Goal: Information Seeking & Learning: Learn about a topic

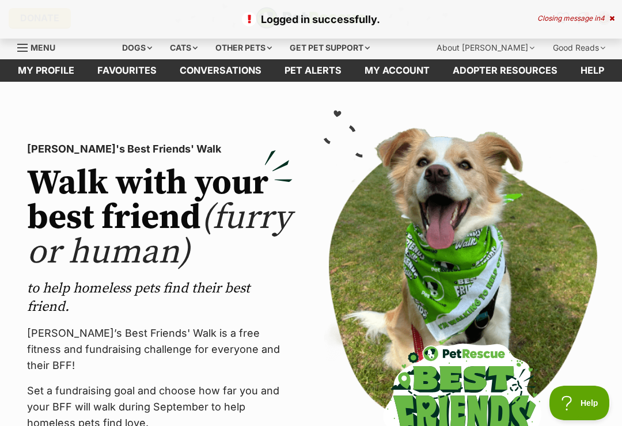
click at [150, 48] on div "Dogs" at bounding box center [137, 47] width 46 height 23
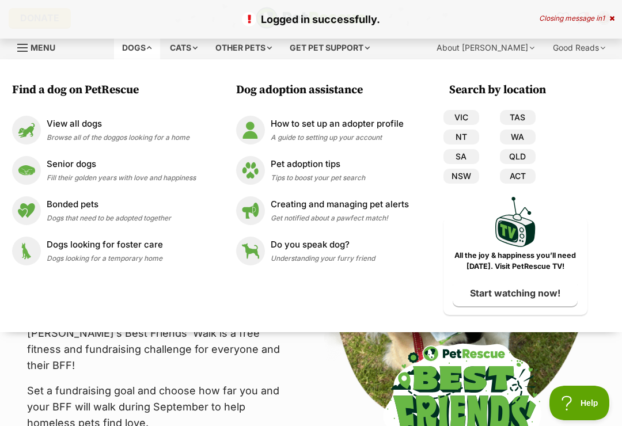
click at [117, 130] on p "View all dogs" at bounding box center [118, 123] width 143 height 13
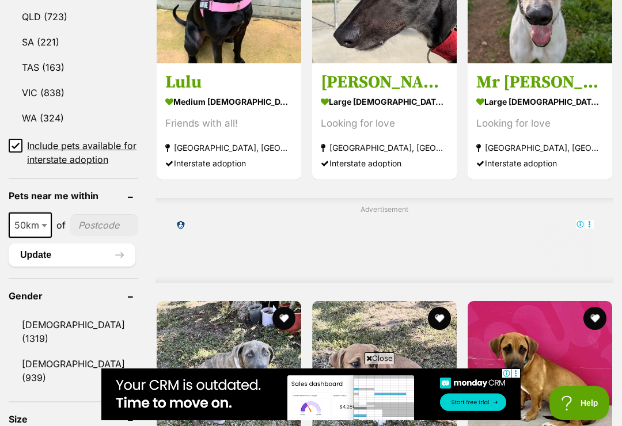
click at [43, 227] on b at bounding box center [44, 225] width 6 height 3
select select "250"
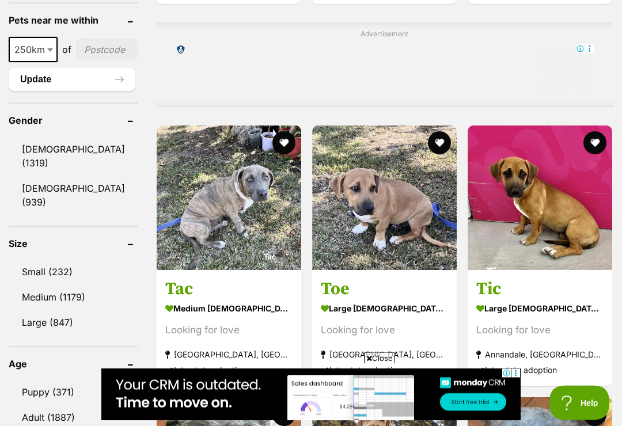
scroll to position [960, 0]
click at [59, 260] on link "Small (232)" at bounding box center [74, 272] width 130 height 24
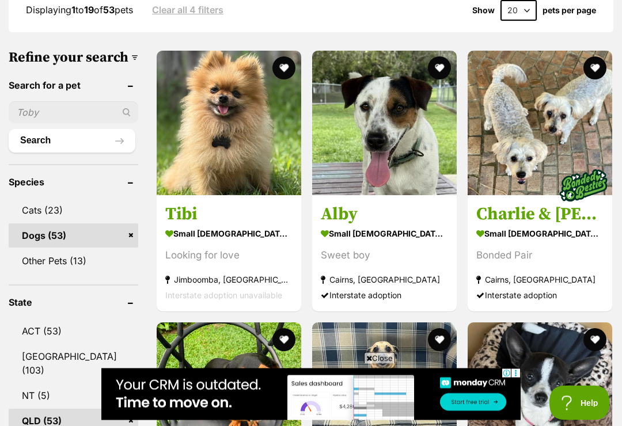
click at [230, 138] on img at bounding box center [229, 123] width 144 height 144
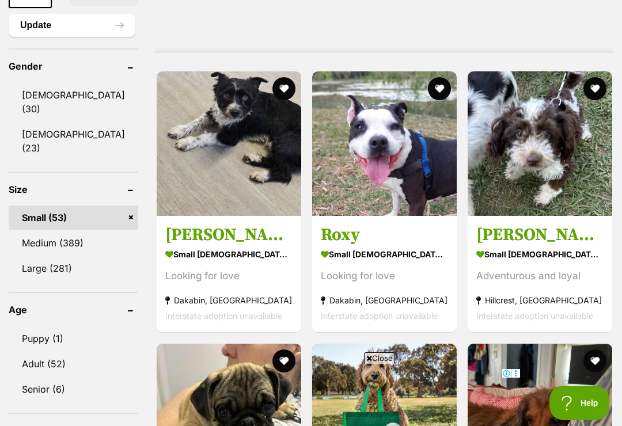
click at [537, 158] on img at bounding box center [539, 143] width 144 height 144
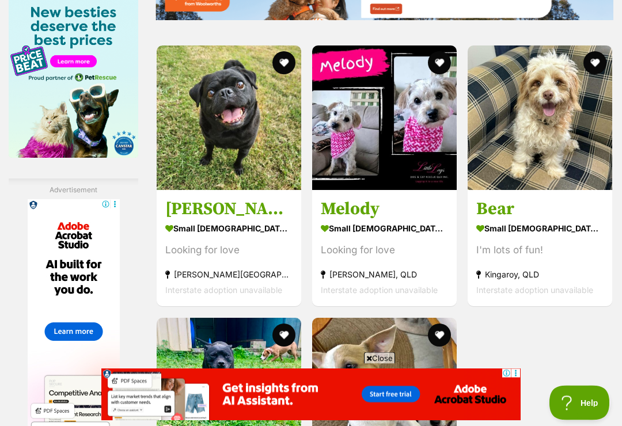
scroll to position [1959, 0]
click at [552, 169] on img at bounding box center [539, 117] width 144 height 144
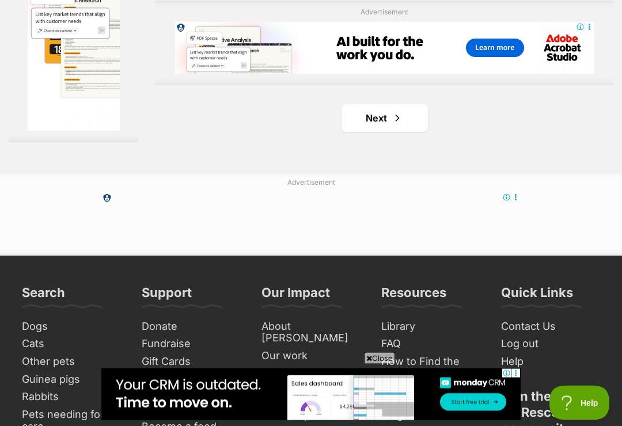
scroll to position [2556, 0]
click at [391, 125] on span "Next page" at bounding box center [397, 118] width 12 height 14
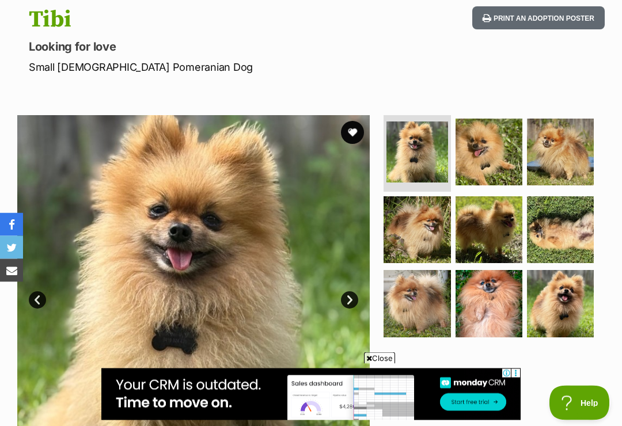
scroll to position [110, 0]
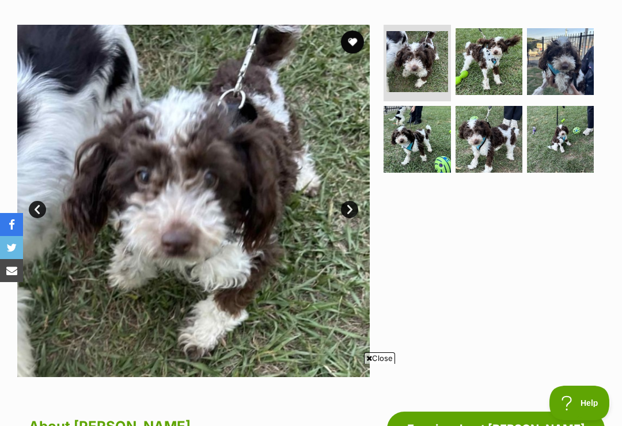
scroll to position [199, 0]
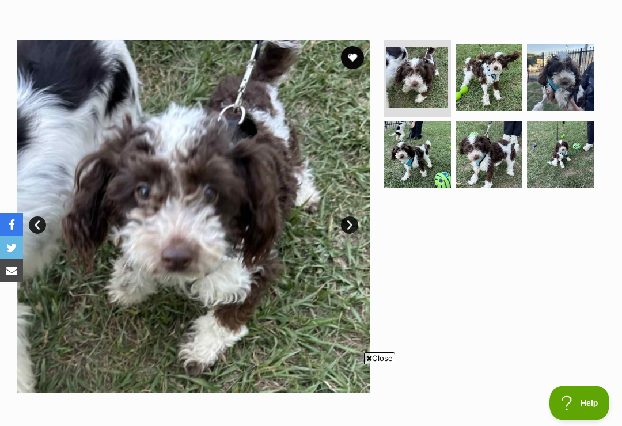
click at [336, 284] on img at bounding box center [193, 216] width 352 height 352
click at [421, 78] on img at bounding box center [416, 77] width 61 height 61
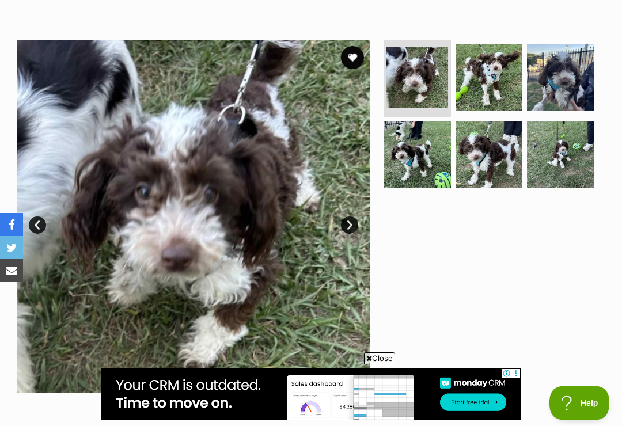
click at [431, 76] on img at bounding box center [416, 77] width 61 height 61
click at [496, 71] on img at bounding box center [488, 77] width 67 height 67
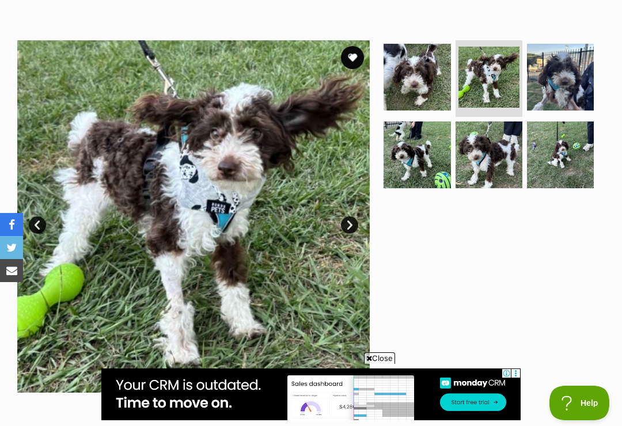
click at [571, 74] on img at bounding box center [560, 77] width 67 height 67
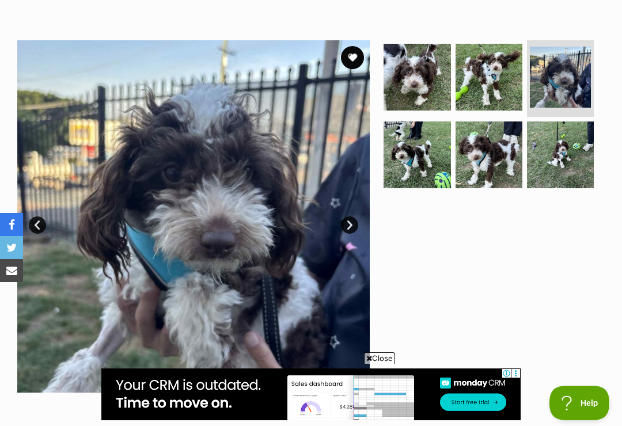
click at [576, 146] on img at bounding box center [560, 154] width 67 height 67
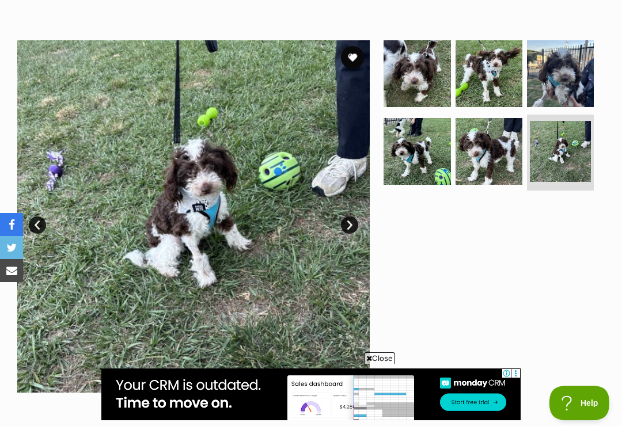
click at [505, 154] on img at bounding box center [488, 151] width 67 height 67
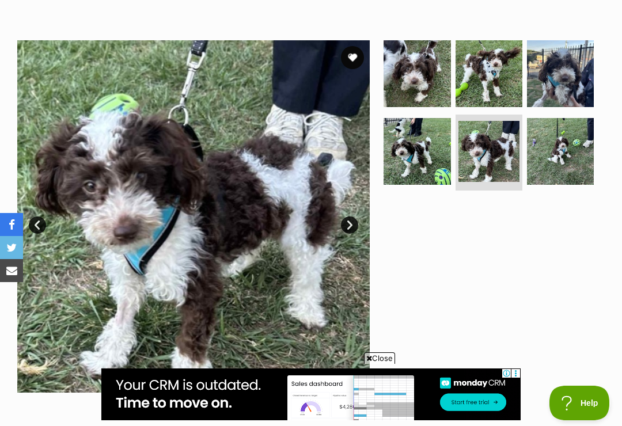
click at [433, 161] on img at bounding box center [416, 151] width 67 height 67
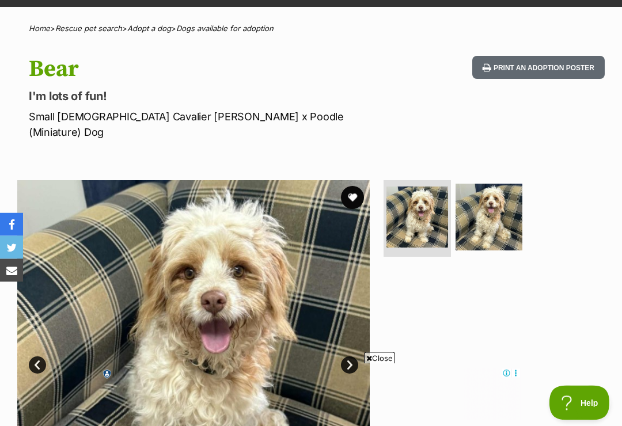
scroll to position [63, 0]
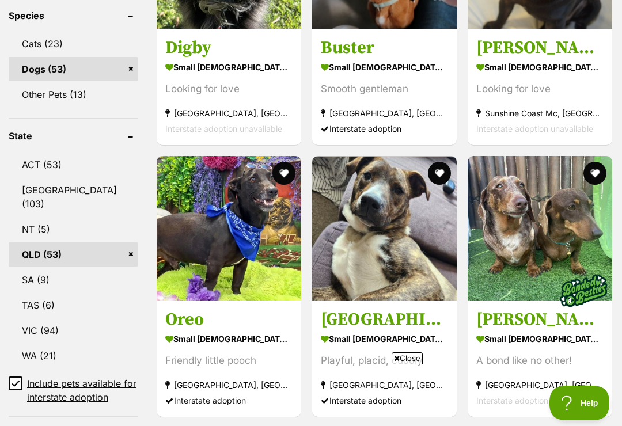
scroll to position [606, 0]
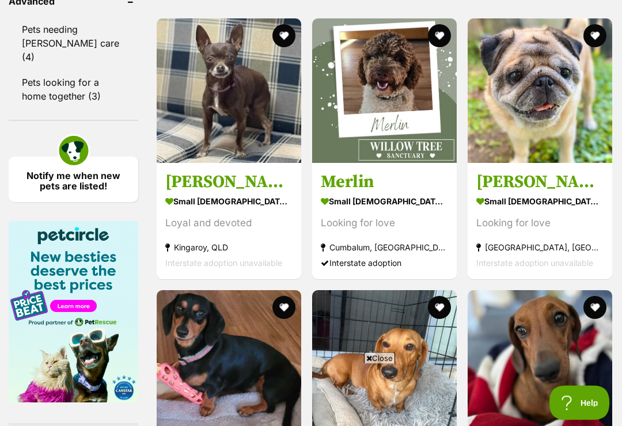
scroll to position [1714, 0]
click at [396, 127] on img at bounding box center [384, 90] width 144 height 144
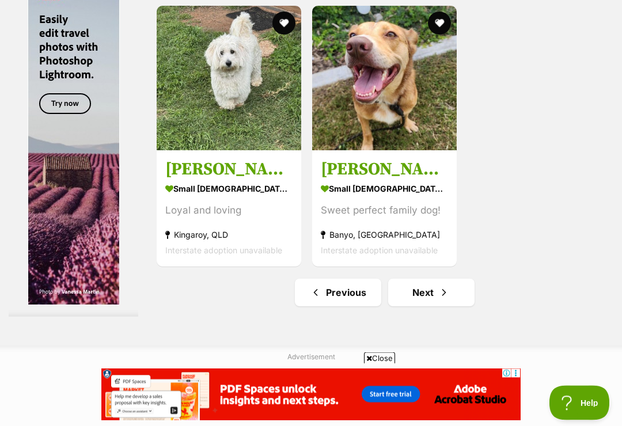
scroll to position [2381, 0]
click at [207, 134] on img at bounding box center [229, 78] width 144 height 144
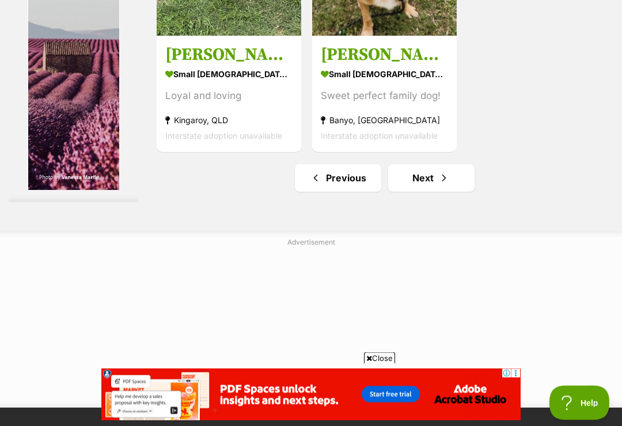
scroll to position [2503, 0]
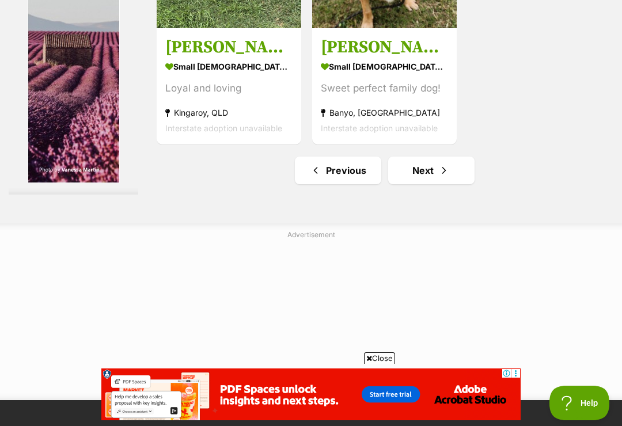
click at [438, 177] on span "Next page" at bounding box center [444, 170] width 12 height 14
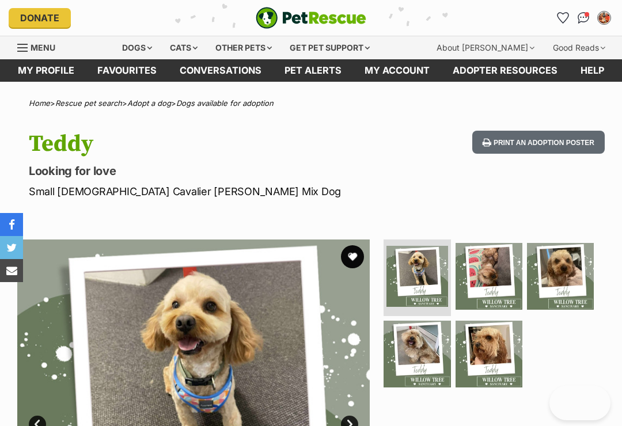
scroll to position [12, 0]
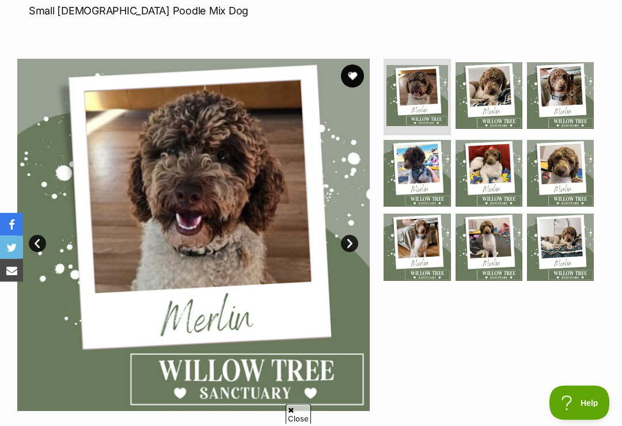
scroll to position [181, 0]
click at [492, 162] on img at bounding box center [488, 173] width 67 height 67
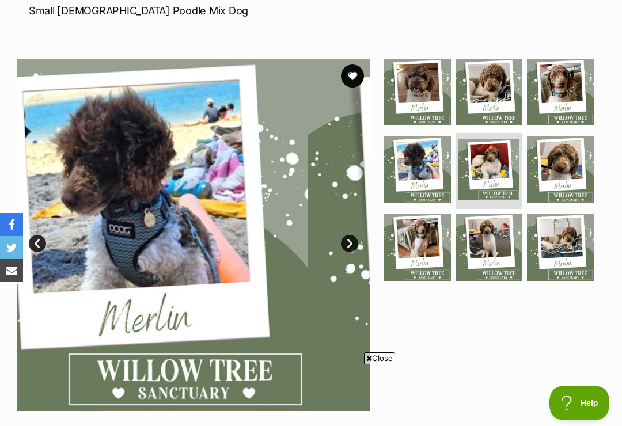
click at [565, 89] on img at bounding box center [560, 92] width 67 height 67
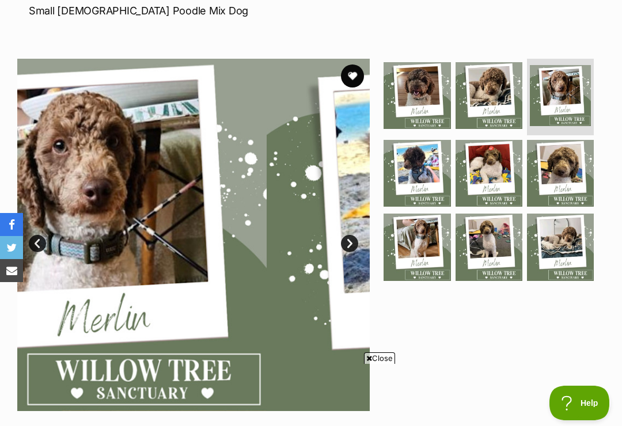
scroll to position [0, 0]
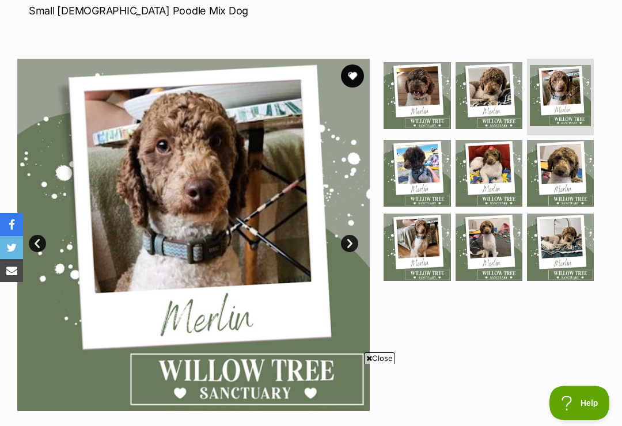
click at [568, 239] on img at bounding box center [560, 247] width 67 height 67
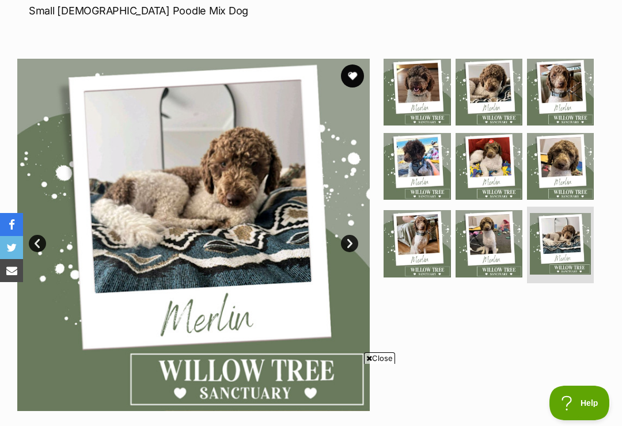
click at [509, 235] on img at bounding box center [488, 243] width 67 height 67
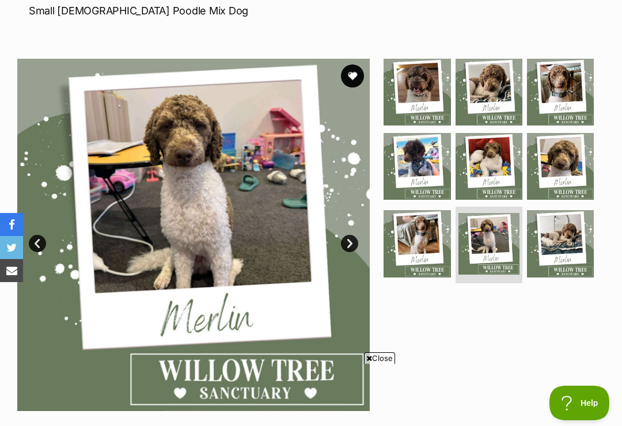
click at [419, 242] on img at bounding box center [416, 243] width 67 height 67
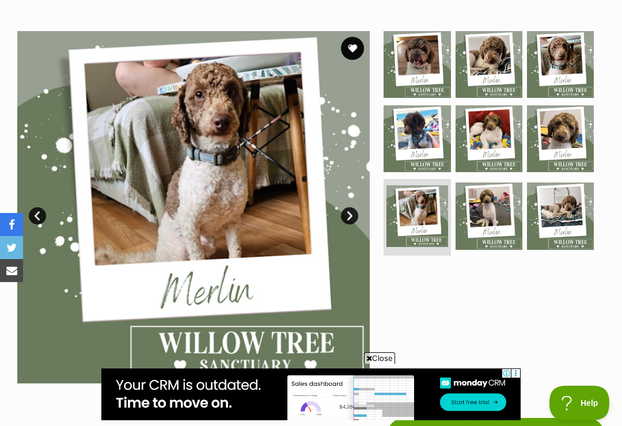
scroll to position [178, 0]
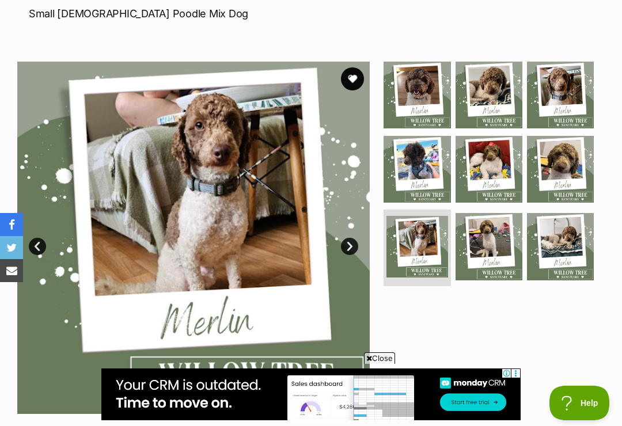
click at [493, 162] on img at bounding box center [488, 169] width 67 height 67
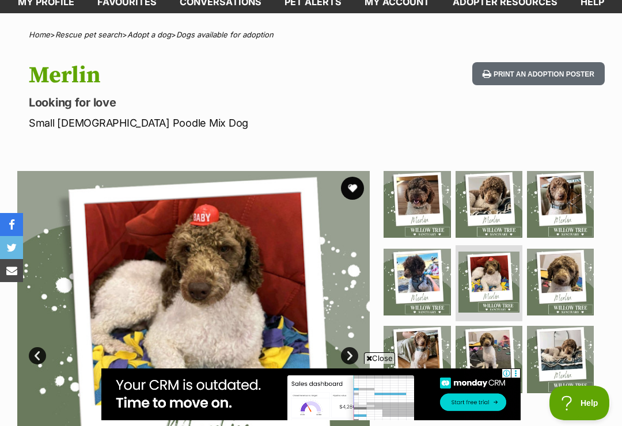
scroll to position [68, 0]
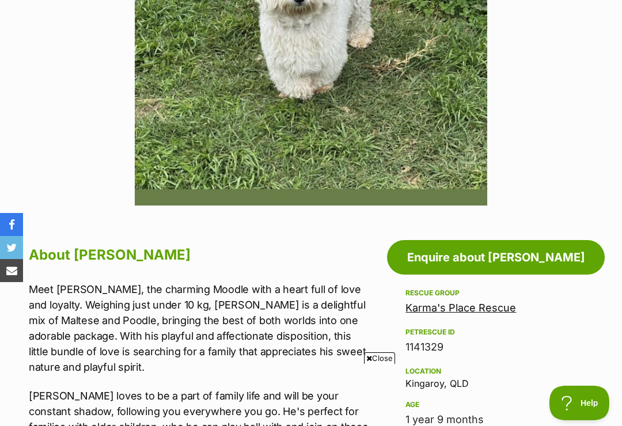
scroll to position [415, 0]
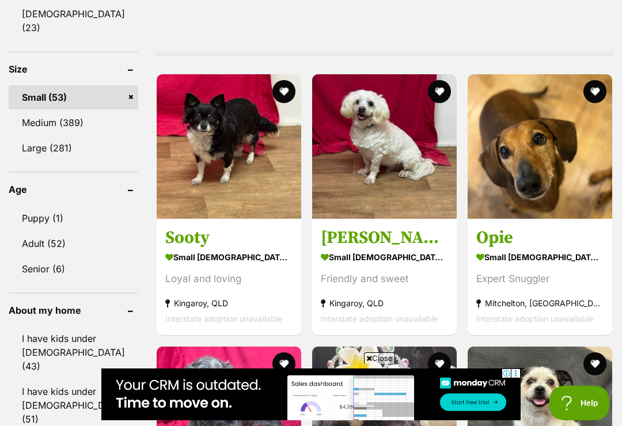
scroll to position [1137, 0]
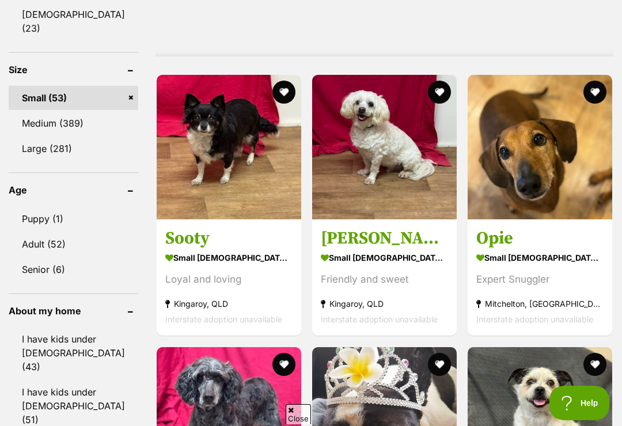
click at [67, 111] on link "Medium (389)" at bounding box center [74, 123] width 130 height 24
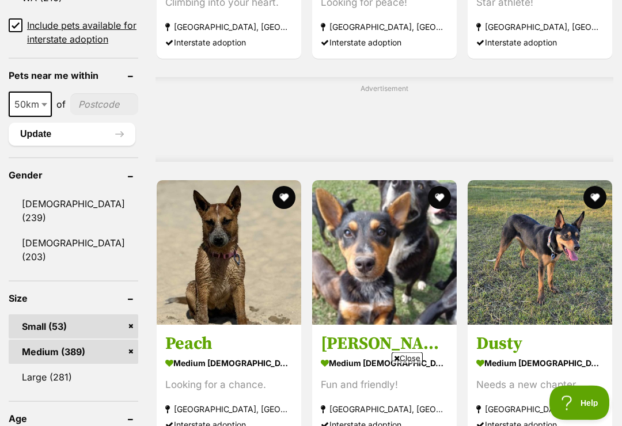
scroll to position [945, 0]
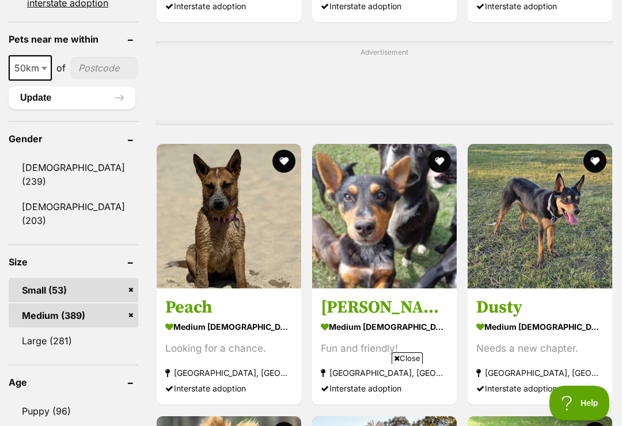
click at [99, 278] on link "Small (53)" at bounding box center [74, 290] width 130 height 24
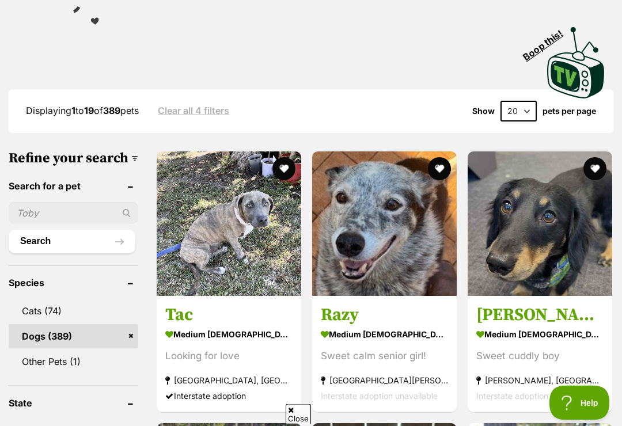
scroll to position [288, 0]
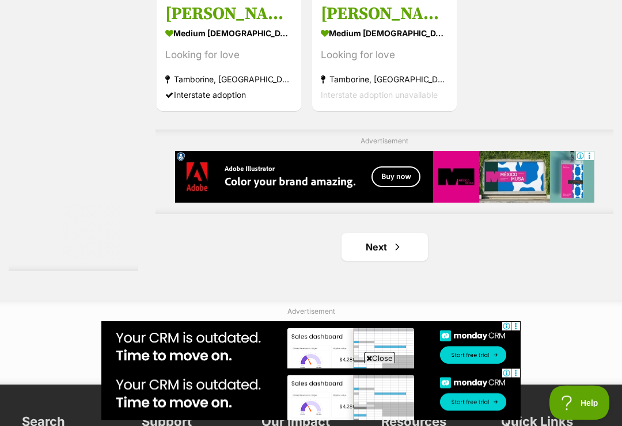
scroll to position [2427, 0]
click at [401, 261] on link "Next" at bounding box center [384, 247] width 86 height 28
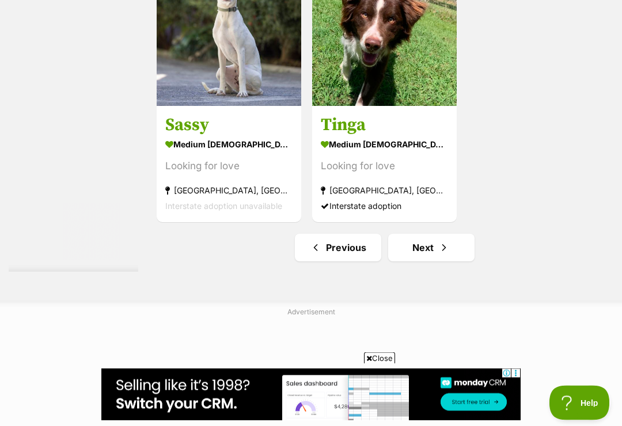
scroll to position [2425, 0]
click at [438, 254] on span "Next page" at bounding box center [444, 248] width 12 height 14
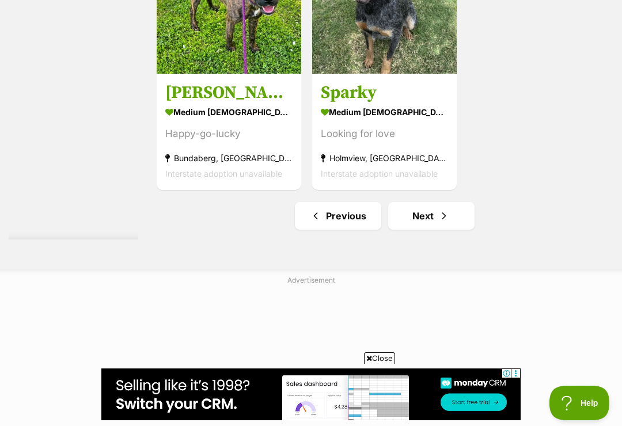
scroll to position [2581, 0]
click at [440, 229] on link "Next" at bounding box center [431, 215] width 86 height 28
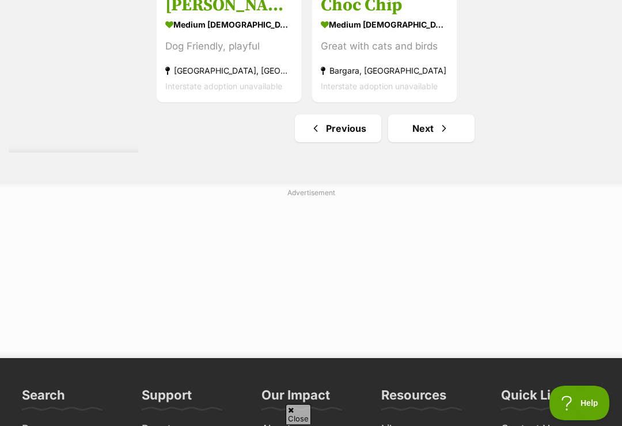
click at [440, 142] on link "Next" at bounding box center [431, 129] width 86 height 28
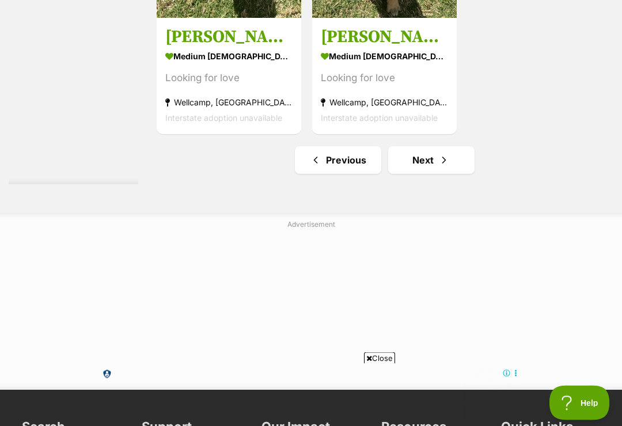
scroll to position [2528, 0]
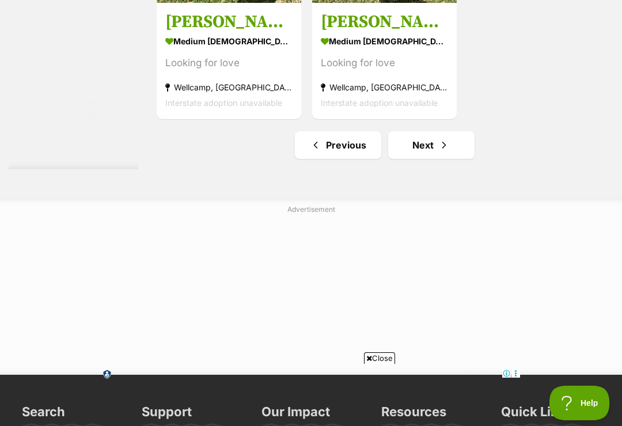
click at [438, 152] on span "Next page" at bounding box center [444, 145] width 12 height 14
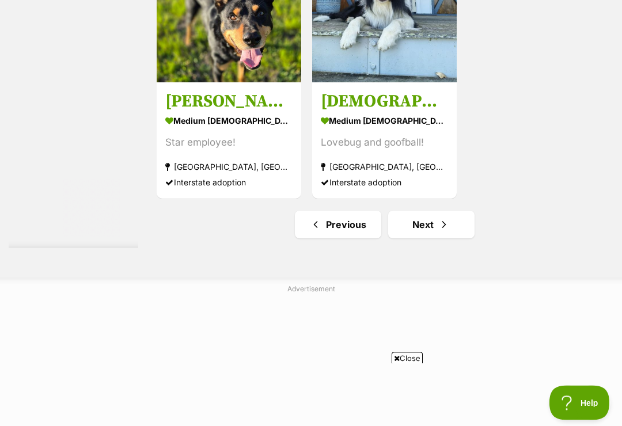
scroll to position [2572, 0]
click at [438, 231] on span "Next page" at bounding box center [444, 225] width 12 height 14
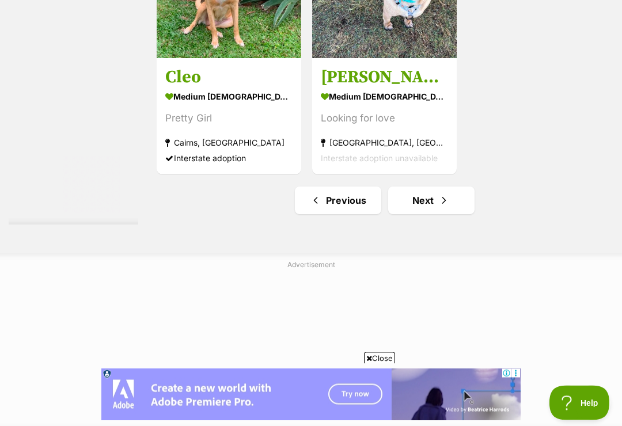
scroll to position [2473, 0]
click at [435, 214] on link "Next" at bounding box center [431, 201] width 86 height 28
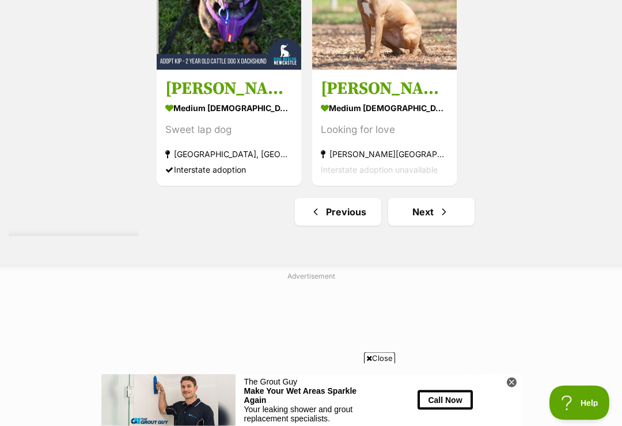
scroll to position [2463, 0]
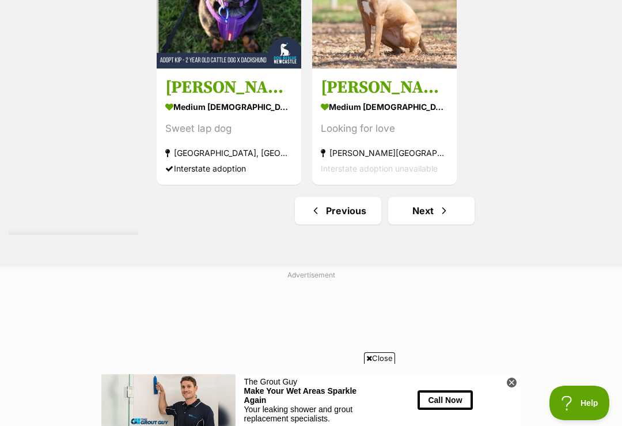
click at [438, 218] on span "Next page" at bounding box center [444, 211] width 12 height 14
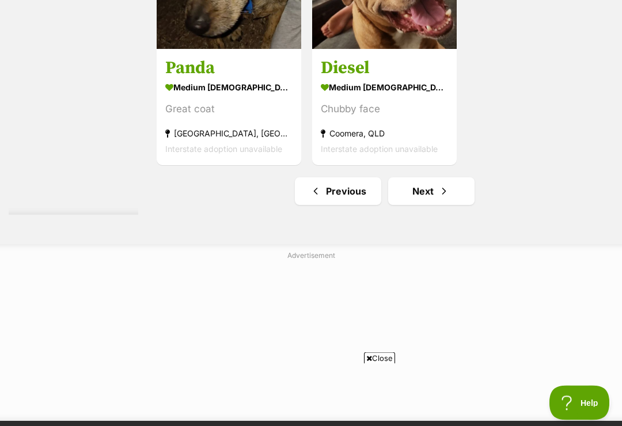
scroll to position [2606, 0]
click at [437, 205] on link "Next" at bounding box center [431, 191] width 86 height 28
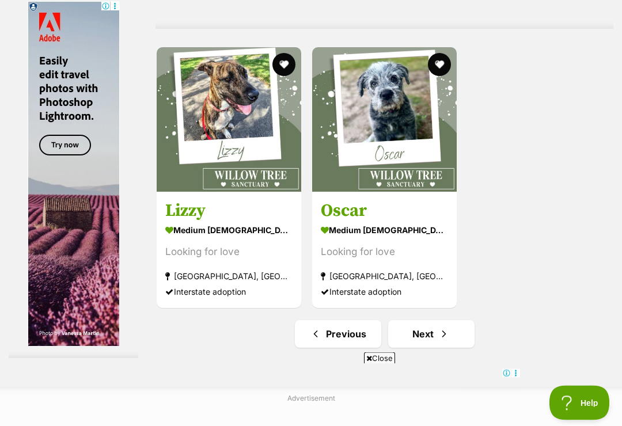
scroll to position [2340, 0]
click at [393, 168] on img at bounding box center [384, 119] width 144 height 144
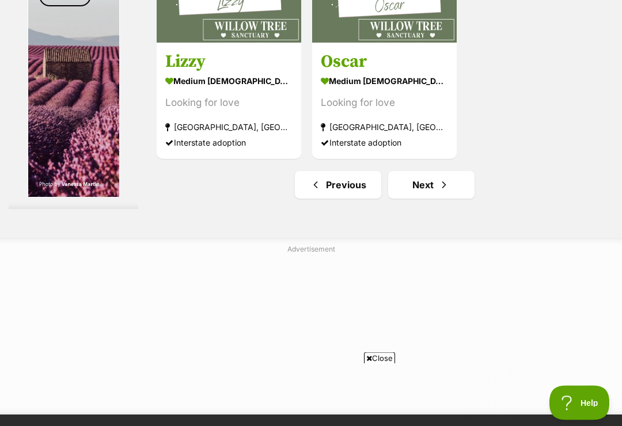
scroll to position [2489, 0]
click at [438, 192] on span "Next page" at bounding box center [444, 185] width 12 height 14
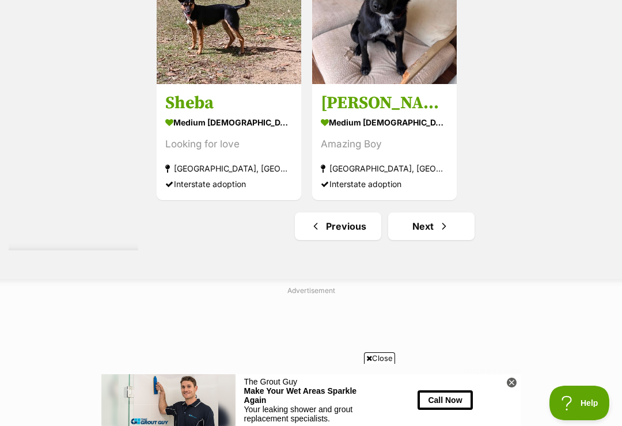
scroll to position [2451, 0]
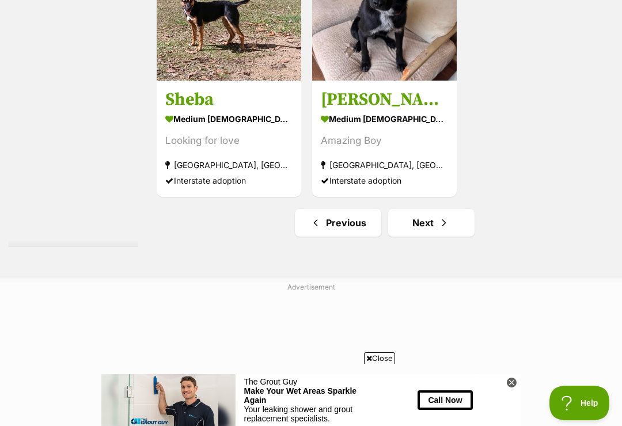
click at [438, 230] on span "Next page" at bounding box center [444, 223] width 12 height 14
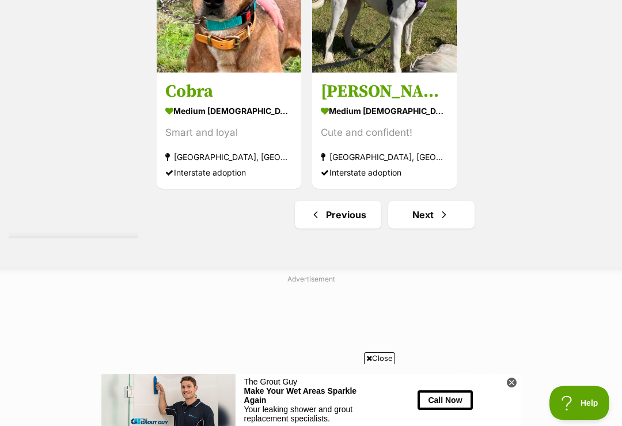
scroll to position [2596, 0]
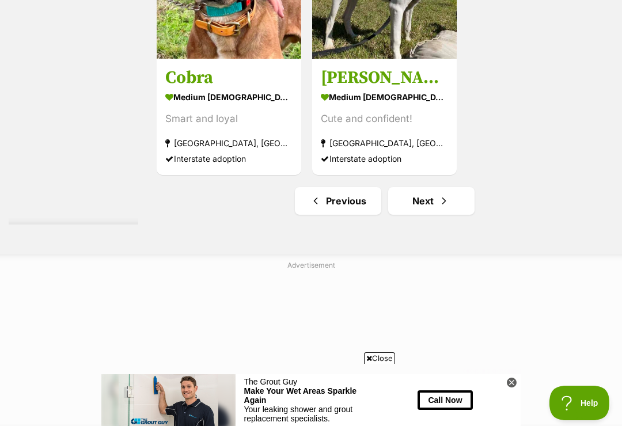
click at [438, 208] on span "Next page" at bounding box center [444, 201] width 12 height 14
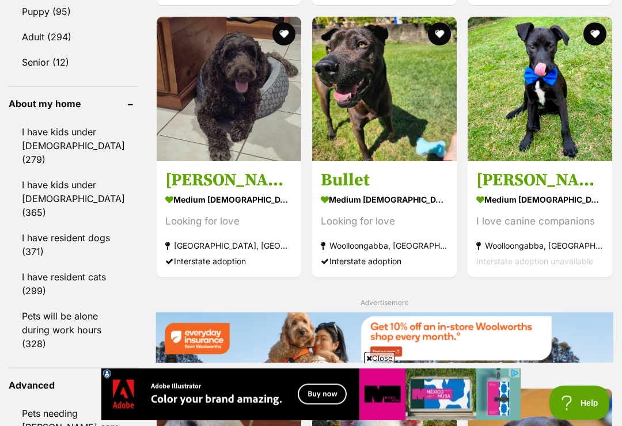
scroll to position [1344, 0]
click at [207, 117] on img at bounding box center [229, 89] width 144 height 144
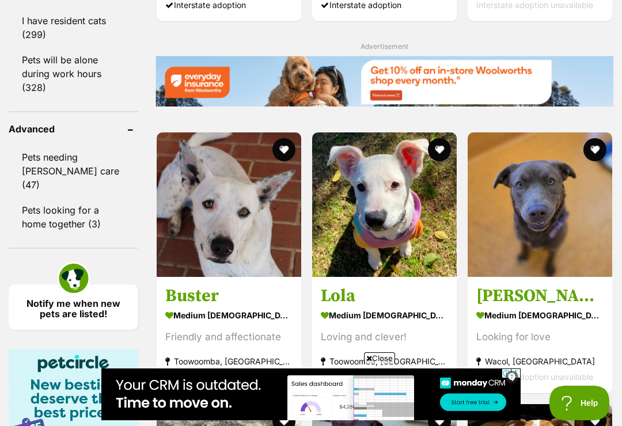
scroll to position [1600, 0]
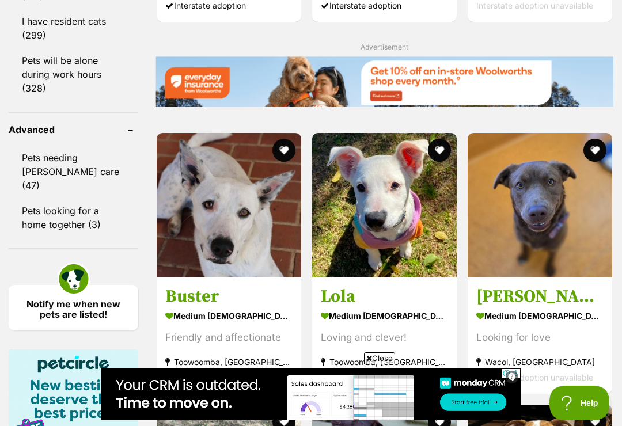
click at [59, 147] on link "Pets needing foster care (47)" at bounding box center [74, 172] width 130 height 52
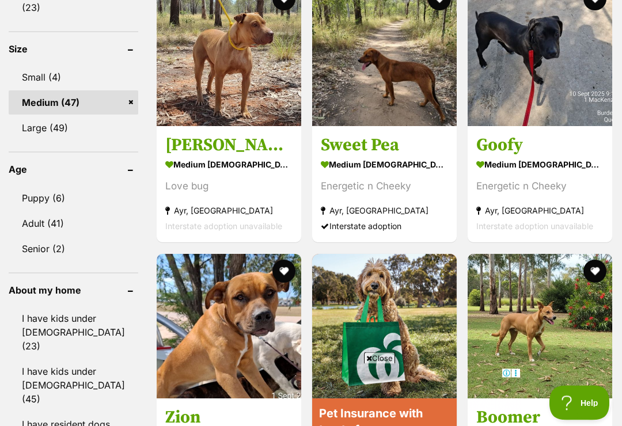
scroll to position [1107, 0]
click at [49, 65] on link "Small (4)" at bounding box center [74, 77] width 130 height 24
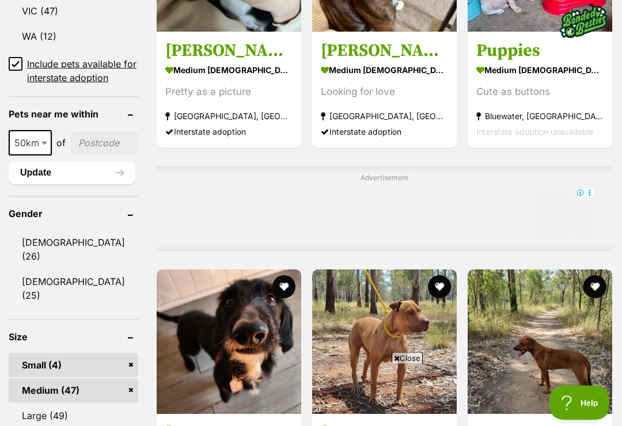
scroll to position [829, 0]
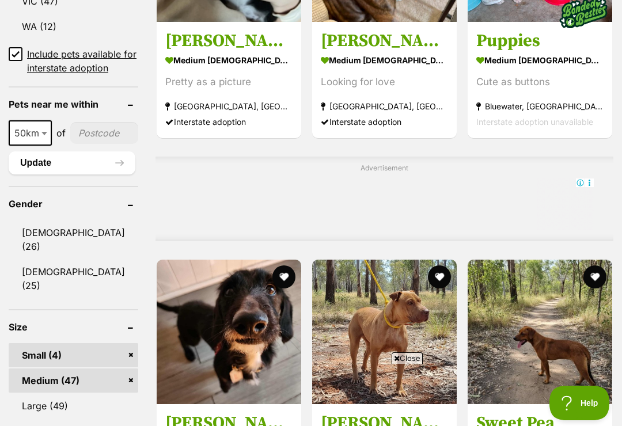
click at [43, 135] on b at bounding box center [44, 133] width 6 height 3
select select "250"
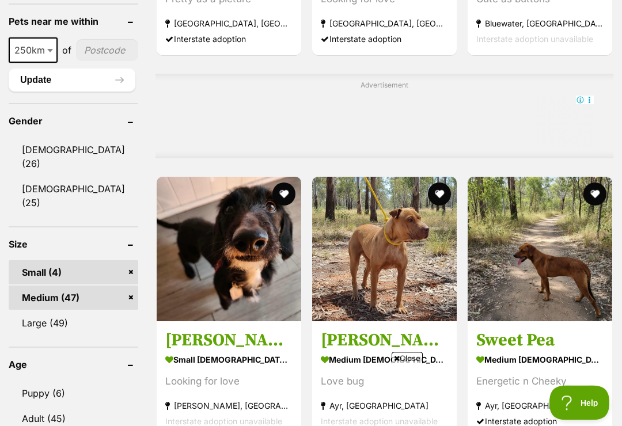
scroll to position [912, 0]
click at [97, 303] on link "Medium (47)" at bounding box center [74, 298] width 130 height 24
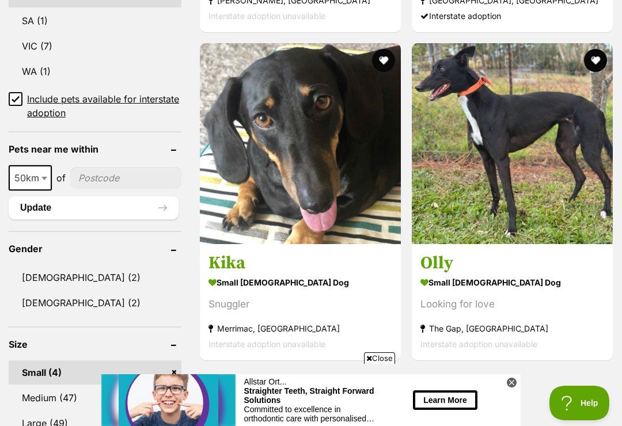
scroll to position [745, 0]
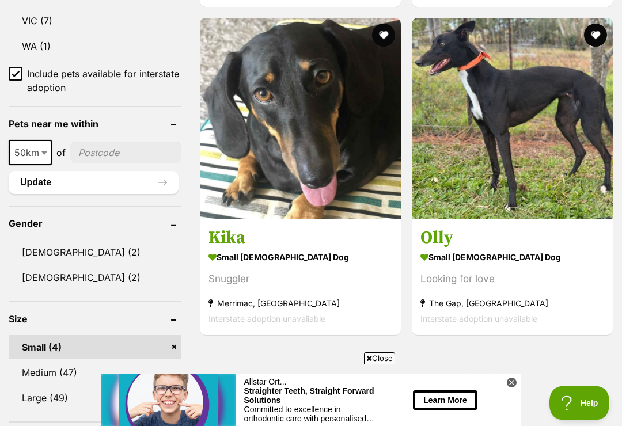
click at [45, 140] on span at bounding box center [46, 152] width 12 height 25
select select "250"
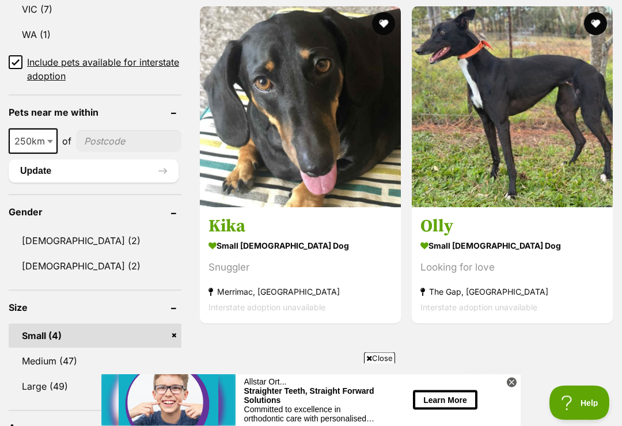
scroll to position [756, 0]
click at [124, 159] on button "Update" at bounding box center [94, 170] width 170 height 23
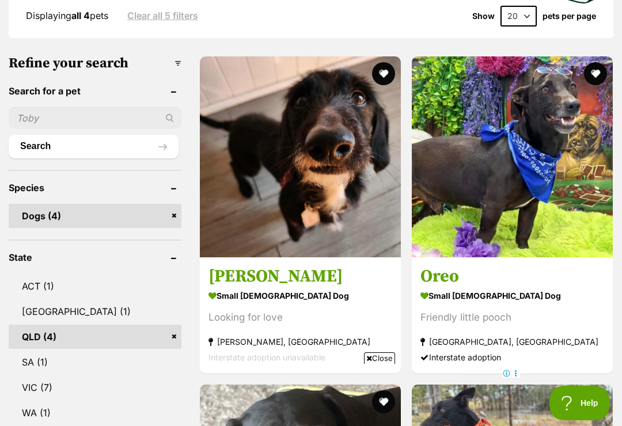
click at [334, 142] on img at bounding box center [300, 156] width 201 height 201
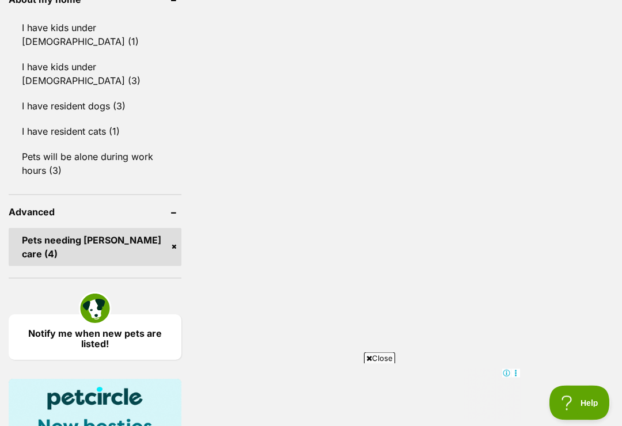
scroll to position [1280, 0]
click at [156, 207] on header "Advanced" at bounding box center [95, 212] width 173 height 10
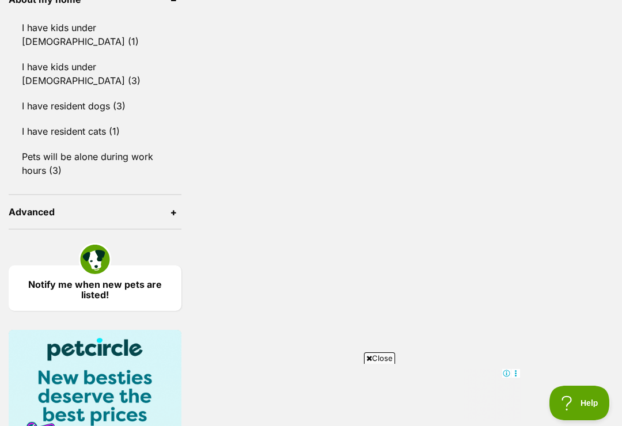
click at [162, 207] on header "Advanced" at bounding box center [95, 212] width 173 height 10
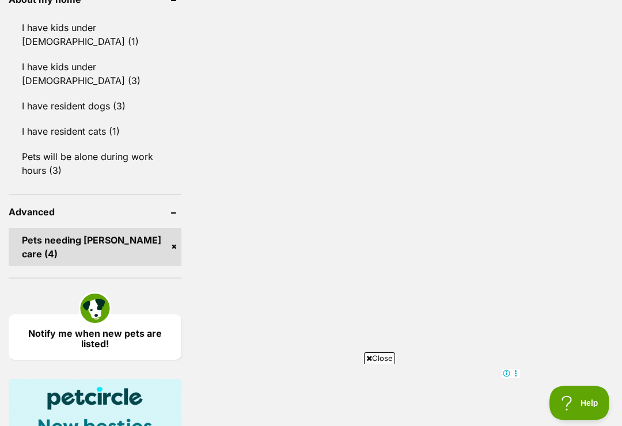
click at [169, 228] on link "Pets needing foster care (4)" at bounding box center [95, 247] width 173 height 38
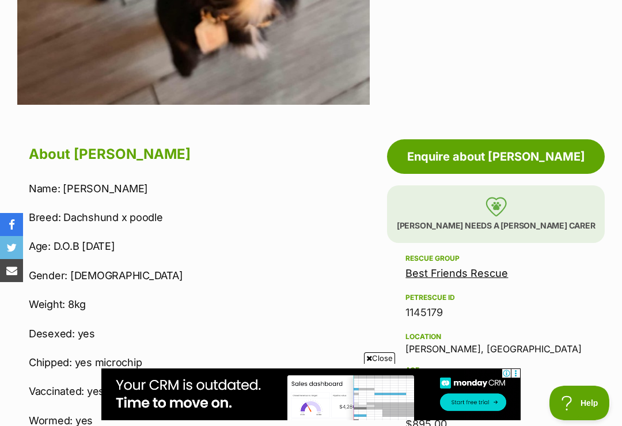
scroll to position [461, 0]
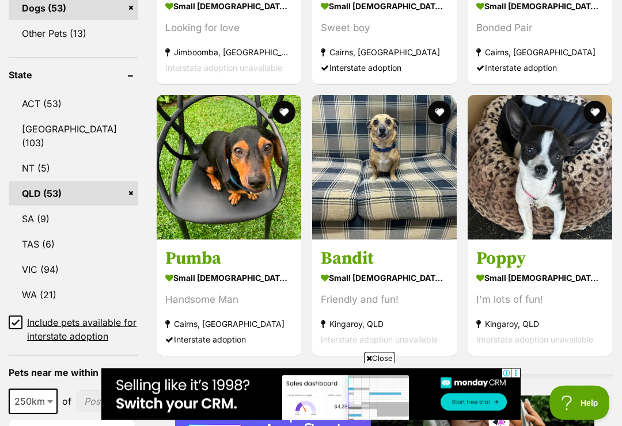
scroll to position [611, 0]
click at [538, 172] on img at bounding box center [539, 167] width 144 height 144
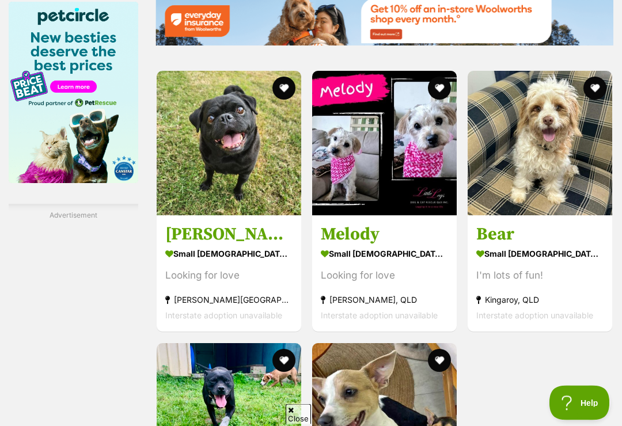
scroll to position [1934, 0]
click at [406, 196] on img at bounding box center [384, 143] width 144 height 144
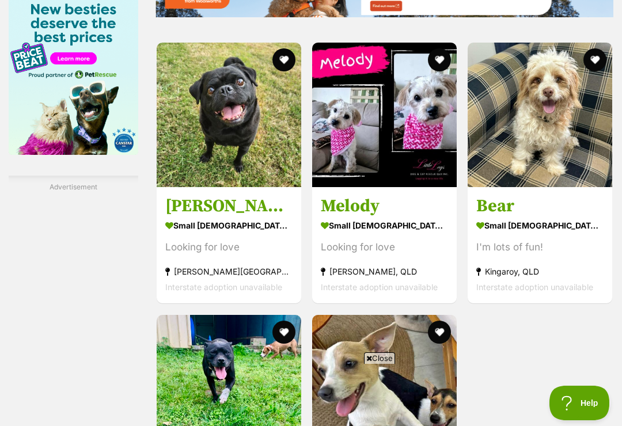
scroll to position [0, 0]
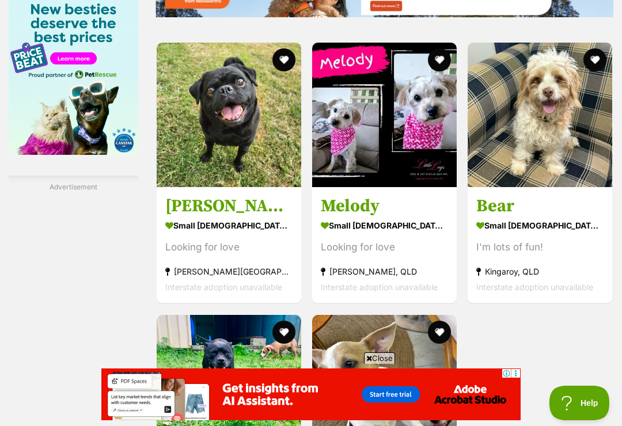
click at [560, 168] on img at bounding box center [539, 115] width 144 height 144
click at [534, 131] on img at bounding box center [539, 115] width 144 height 144
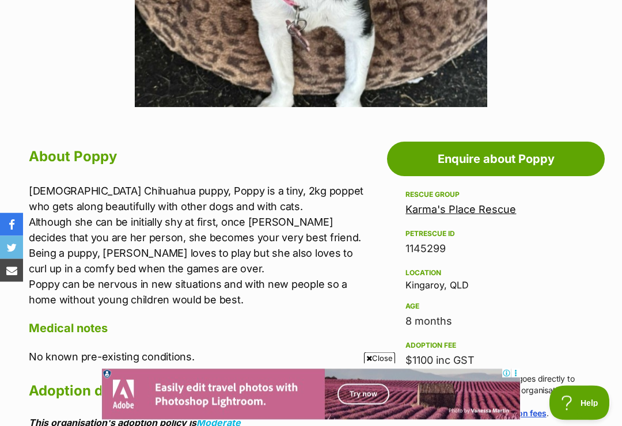
scroll to position [480, 0]
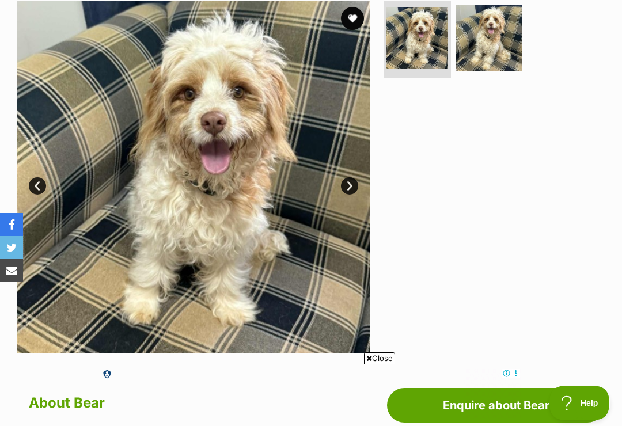
scroll to position [252, 0]
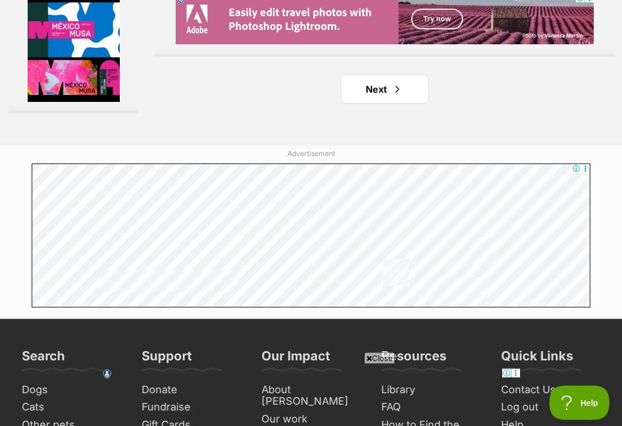
scroll to position [2584, 0]
click at [391, 96] on span "Next page" at bounding box center [397, 89] width 12 height 14
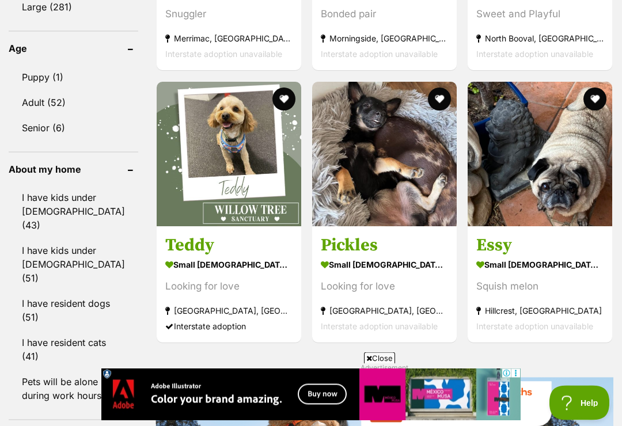
scroll to position [1279, 0]
click at [222, 153] on img at bounding box center [229, 154] width 144 height 144
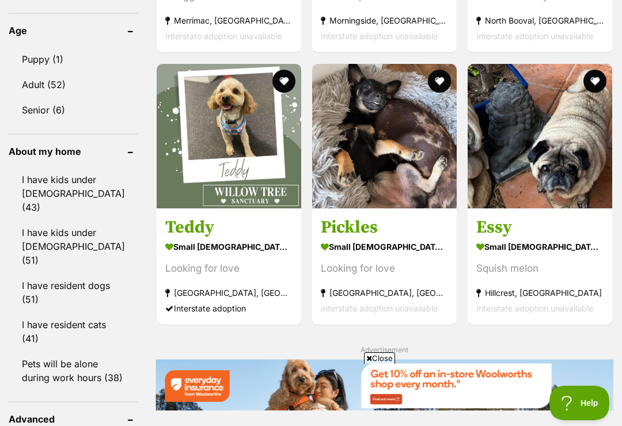
scroll to position [0, 0]
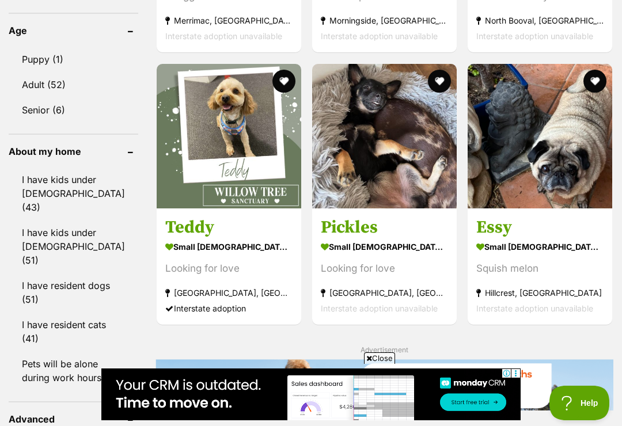
click at [394, 167] on img at bounding box center [384, 136] width 144 height 144
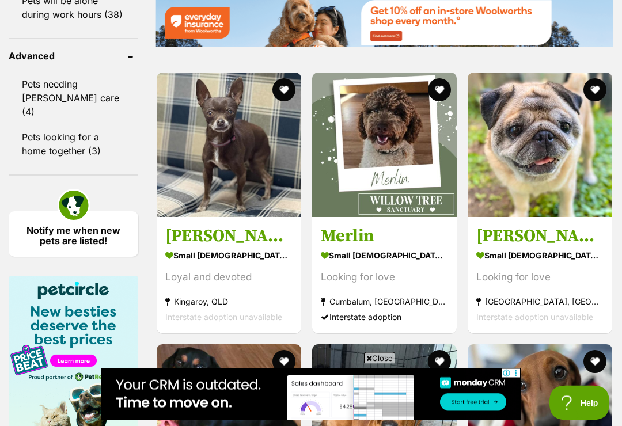
scroll to position [1660, 0]
click at [229, 190] on img at bounding box center [229, 145] width 144 height 144
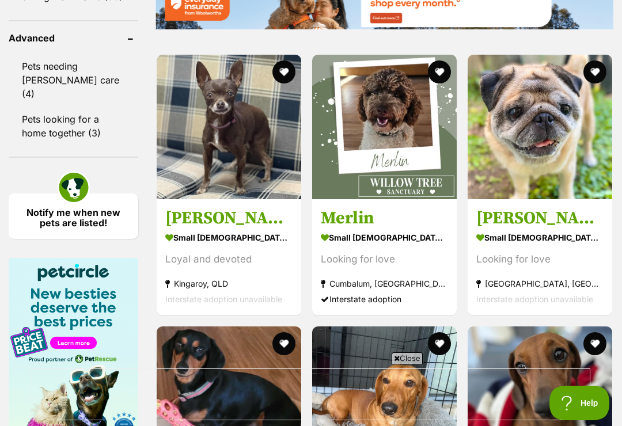
scroll to position [0, 0]
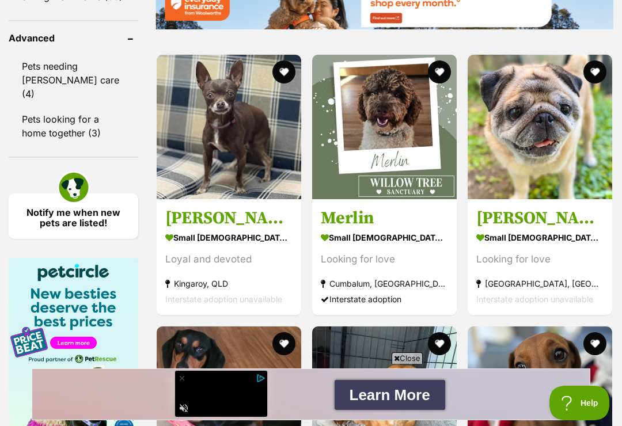
click at [393, 147] on img at bounding box center [384, 127] width 144 height 144
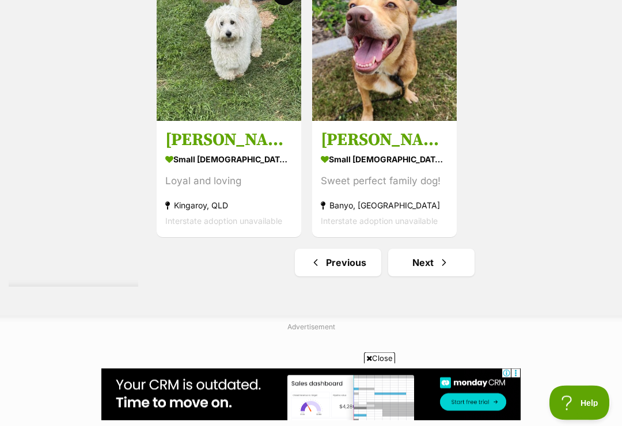
scroll to position [2410, 0]
click at [438, 269] on span "Next page" at bounding box center [444, 263] width 12 height 14
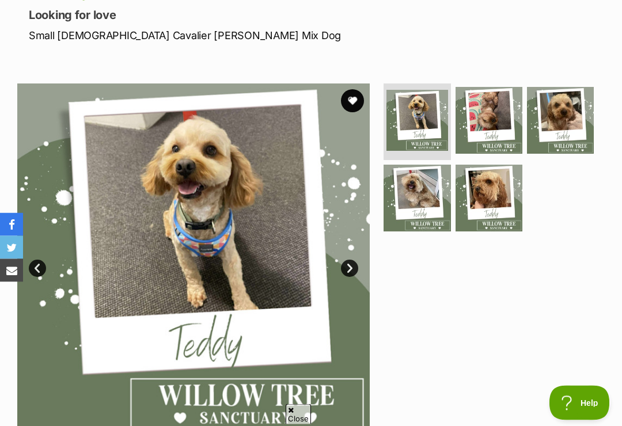
scroll to position [170, 0]
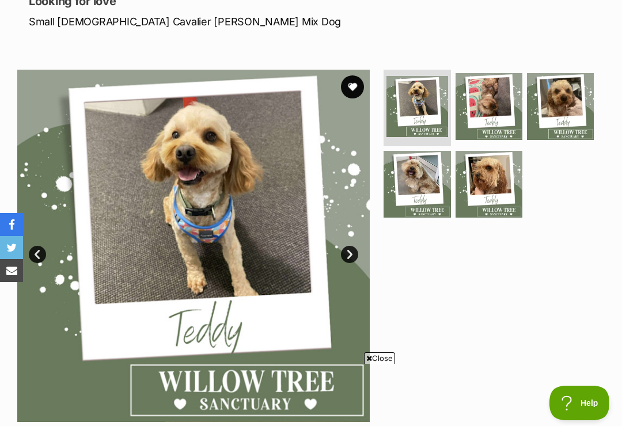
click at [493, 180] on img at bounding box center [488, 184] width 67 height 67
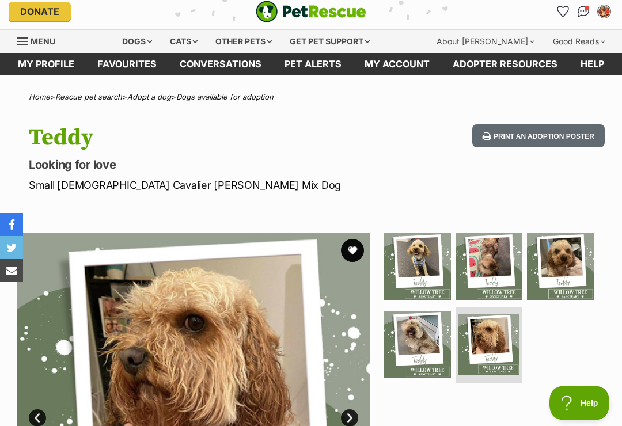
scroll to position [0, 0]
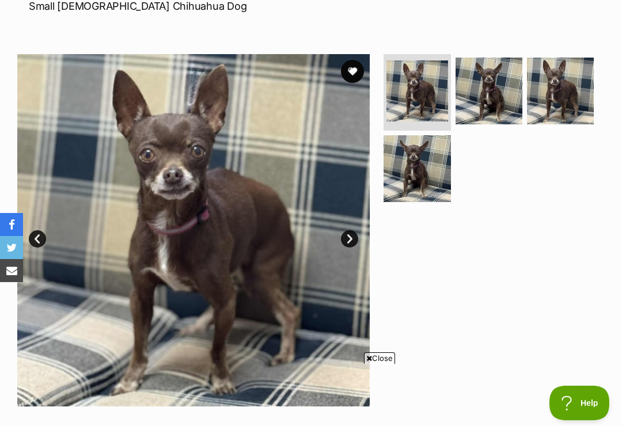
scroll to position [183, 0]
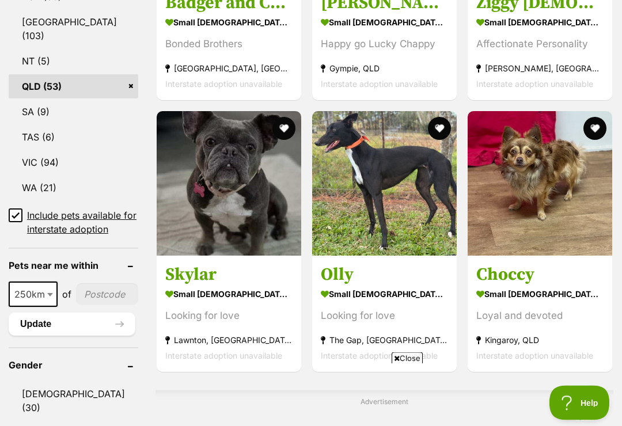
scroll to position [718, 0]
click at [524, 169] on img at bounding box center [539, 183] width 144 height 144
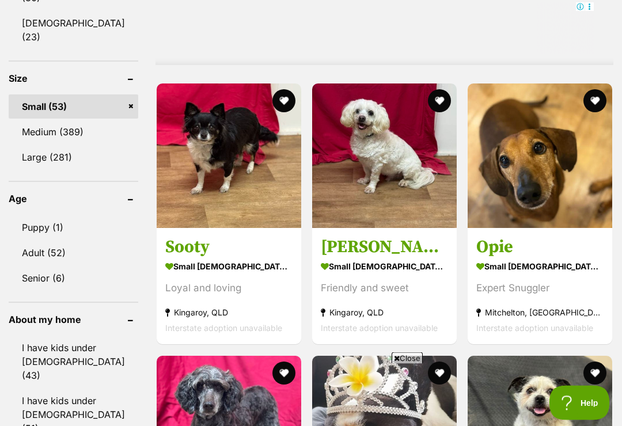
scroll to position [1128, 0]
click at [207, 161] on img at bounding box center [229, 155] width 144 height 144
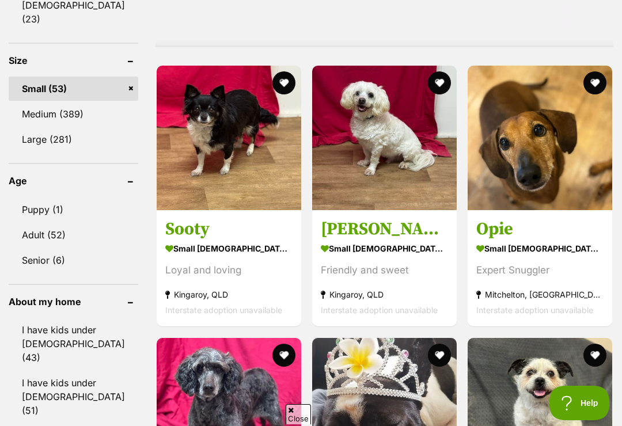
click at [393, 154] on img at bounding box center [384, 138] width 144 height 144
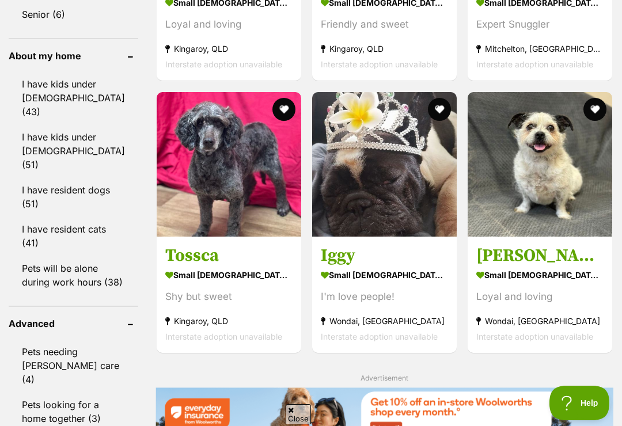
click at [226, 174] on img at bounding box center [229, 164] width 144 height 144
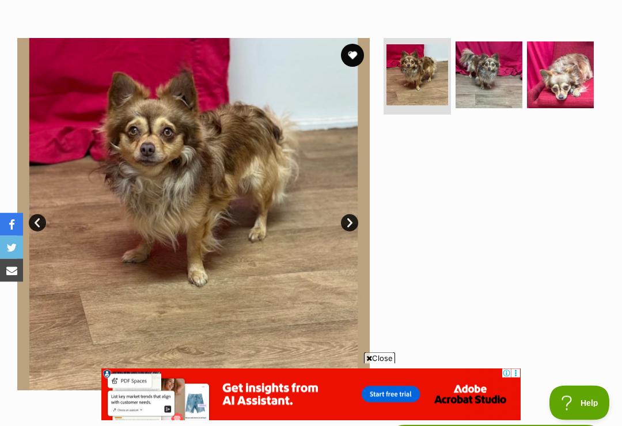
scroll to position [195, 0]
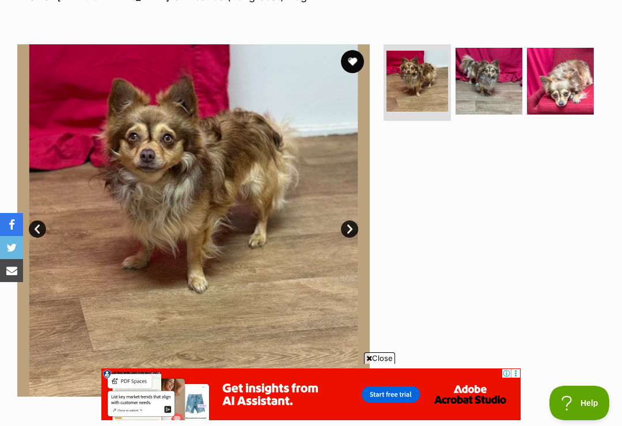
click at [482, 101] on img at bounding box center [488, 81] width 67 height 67
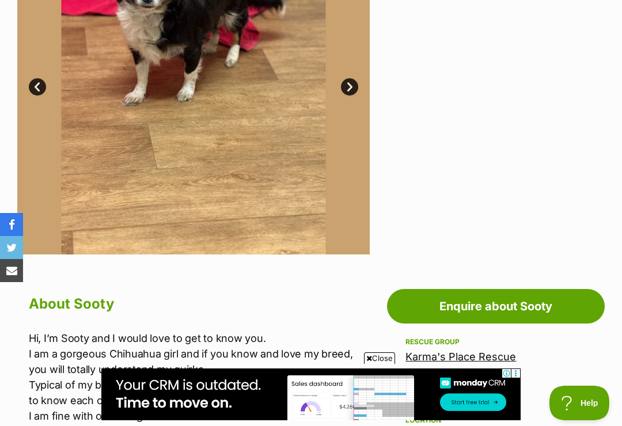
scroll to position [329, 0]
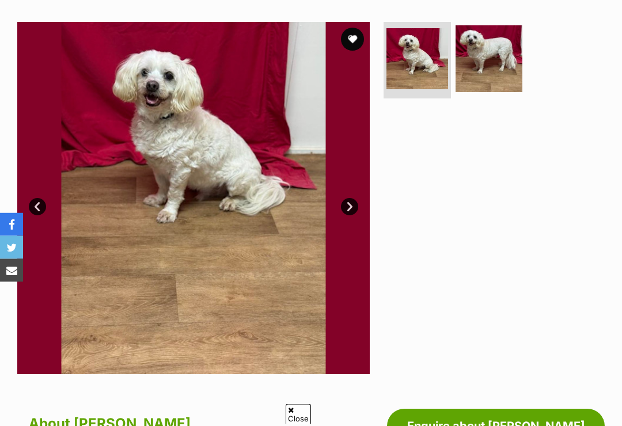
scroll to position [245, 0]
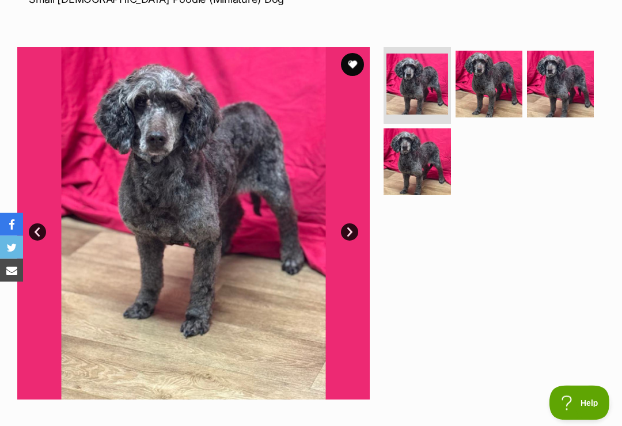
scroll to position [22, 0]
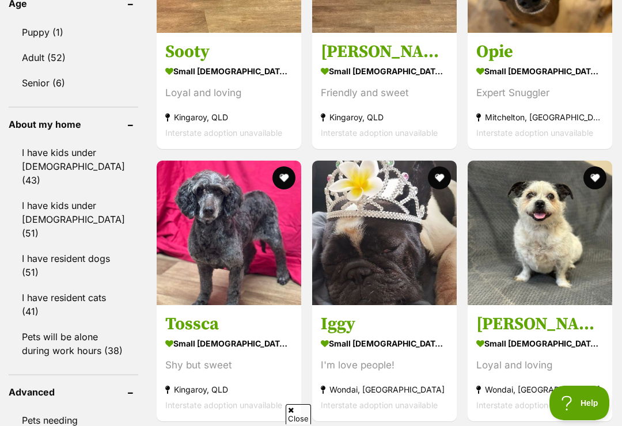
click at [523, 244] on img at bounding box center [539, 233] width 144 height 144
